Goal: Use online tool/utility: Utilize a website feature to perform a specific function

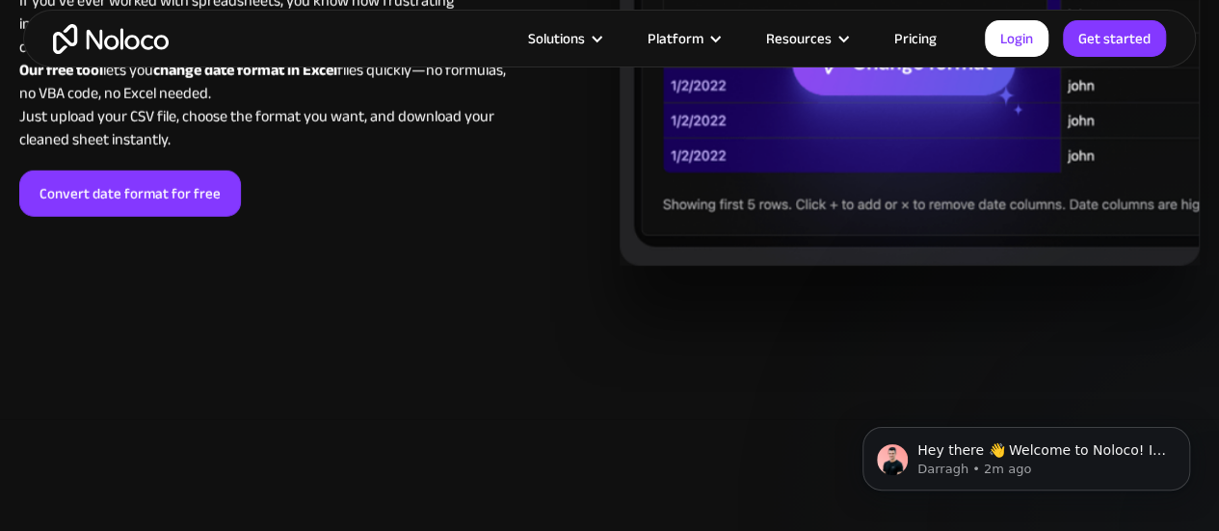
scroll to position [2679, 0]
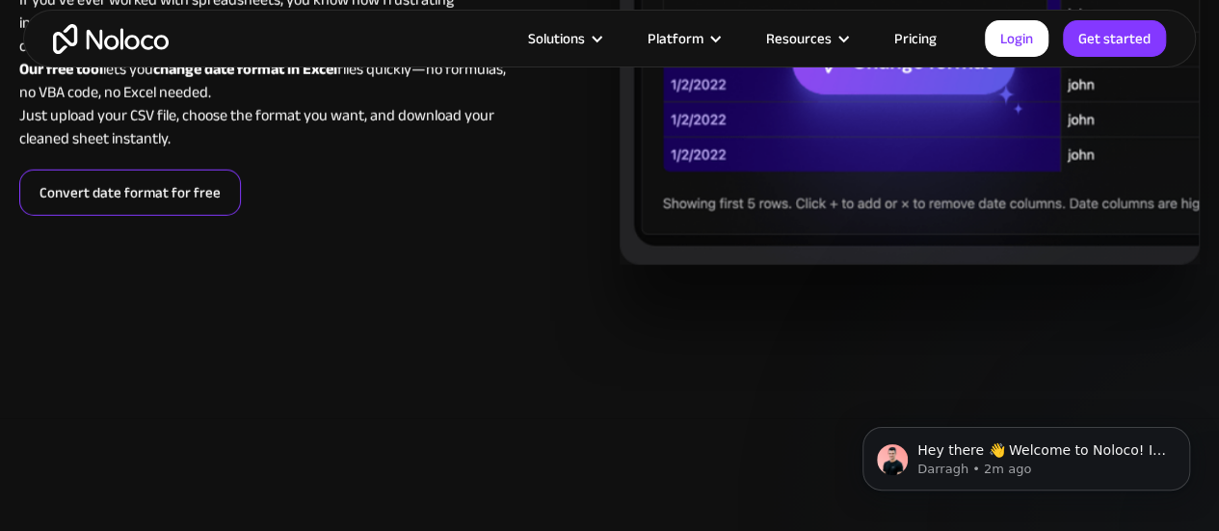
click at [131, 216] on link "Convert date format for free" at bounding box center [130, 193] width 222 height 46
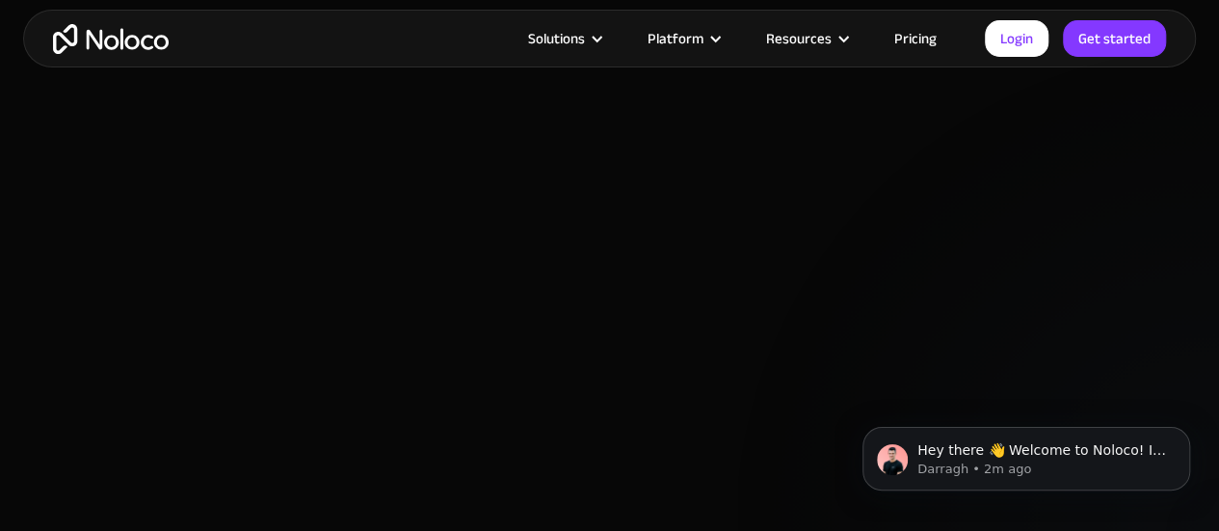
scroll to position [555, 0]
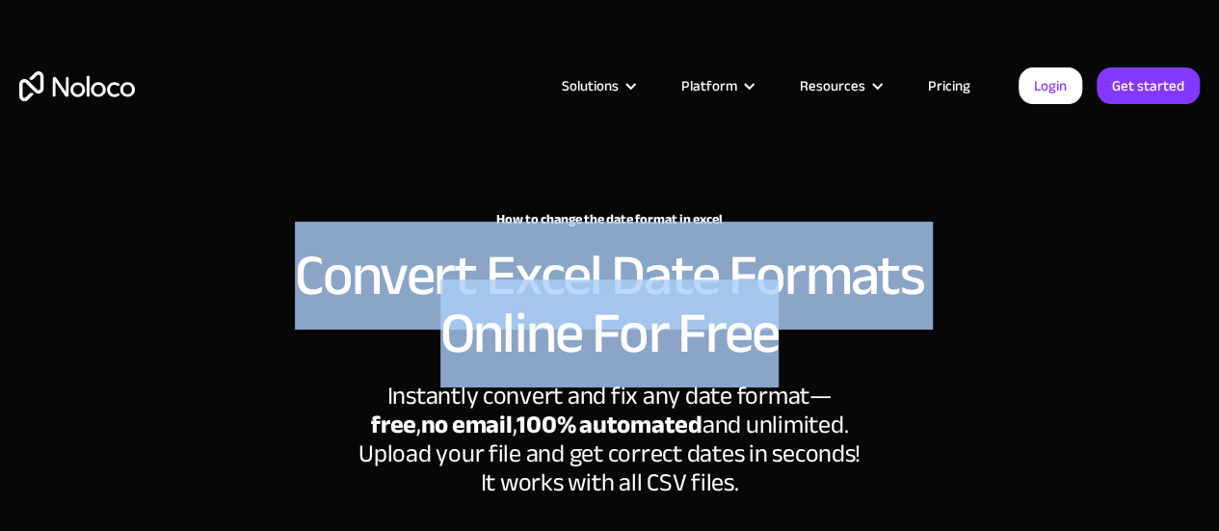
drag, startPoint x: 784, startPoint y: 334, endPoint x: 288, endPoint y: 271, distance: 499.5
click at [288, 271] on h2 "Convert Excel Date Formats Online For Free" at bounding box center [610, 305] width 771 height 116
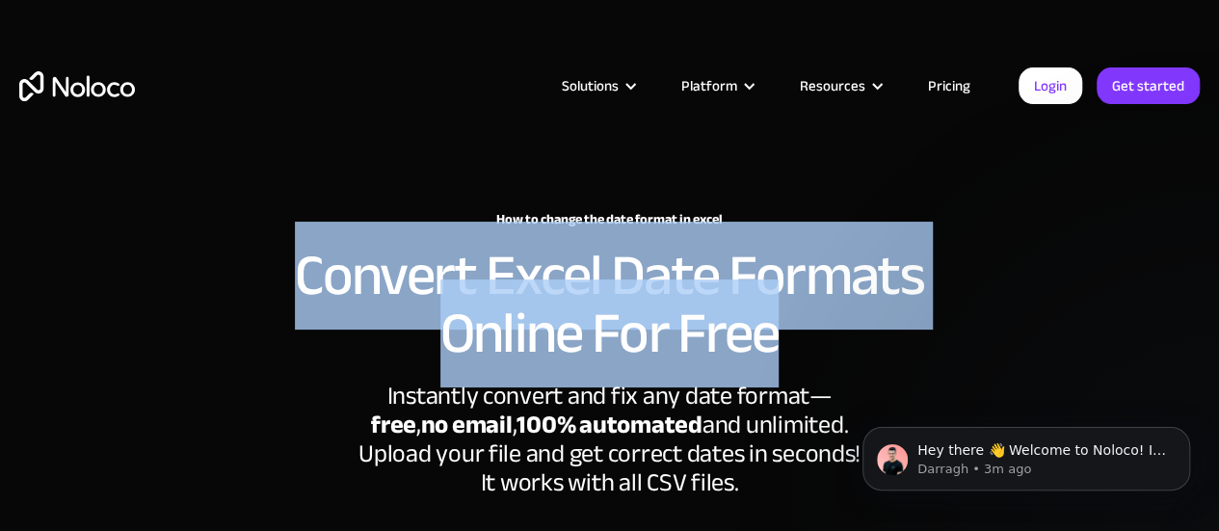
copy h2 "Convert Excel Date Formats Online For Free"
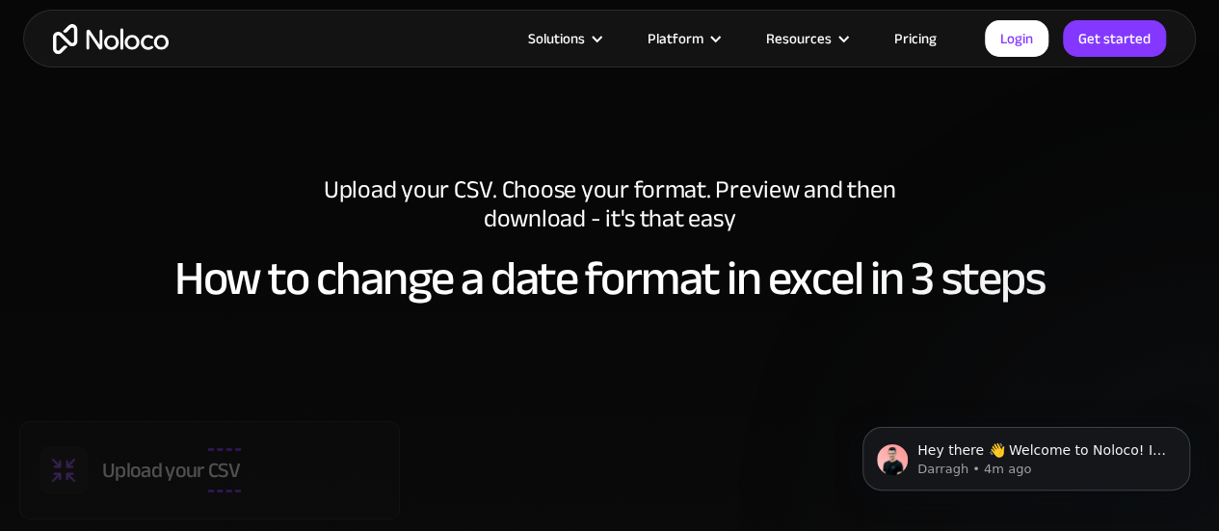
scroll to position [1022, 0]
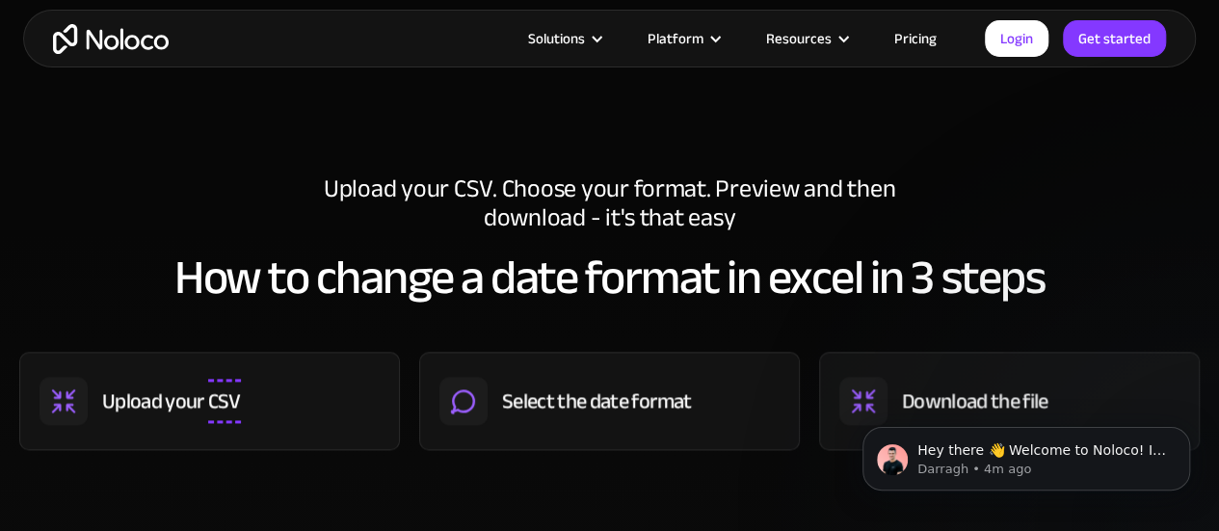
click at [219, 375] on div "Upload your CSV" at bounding box center [209, 401] width 381 height 98
